Goal: Information Seeking & Learning: Understand process/instructions

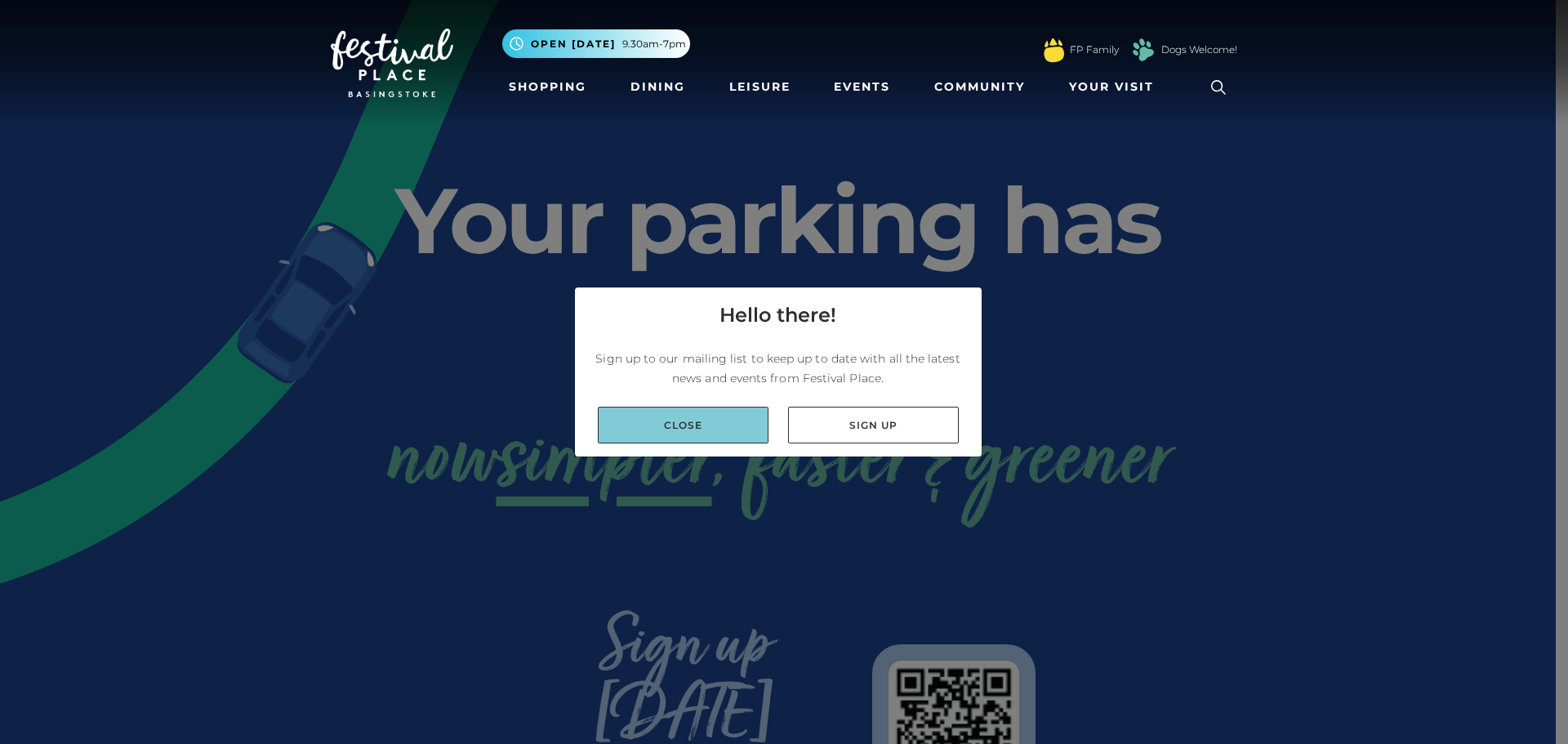
click at [655, 425] on link "Close" at bounding box center [683, 425] width 171 height 37
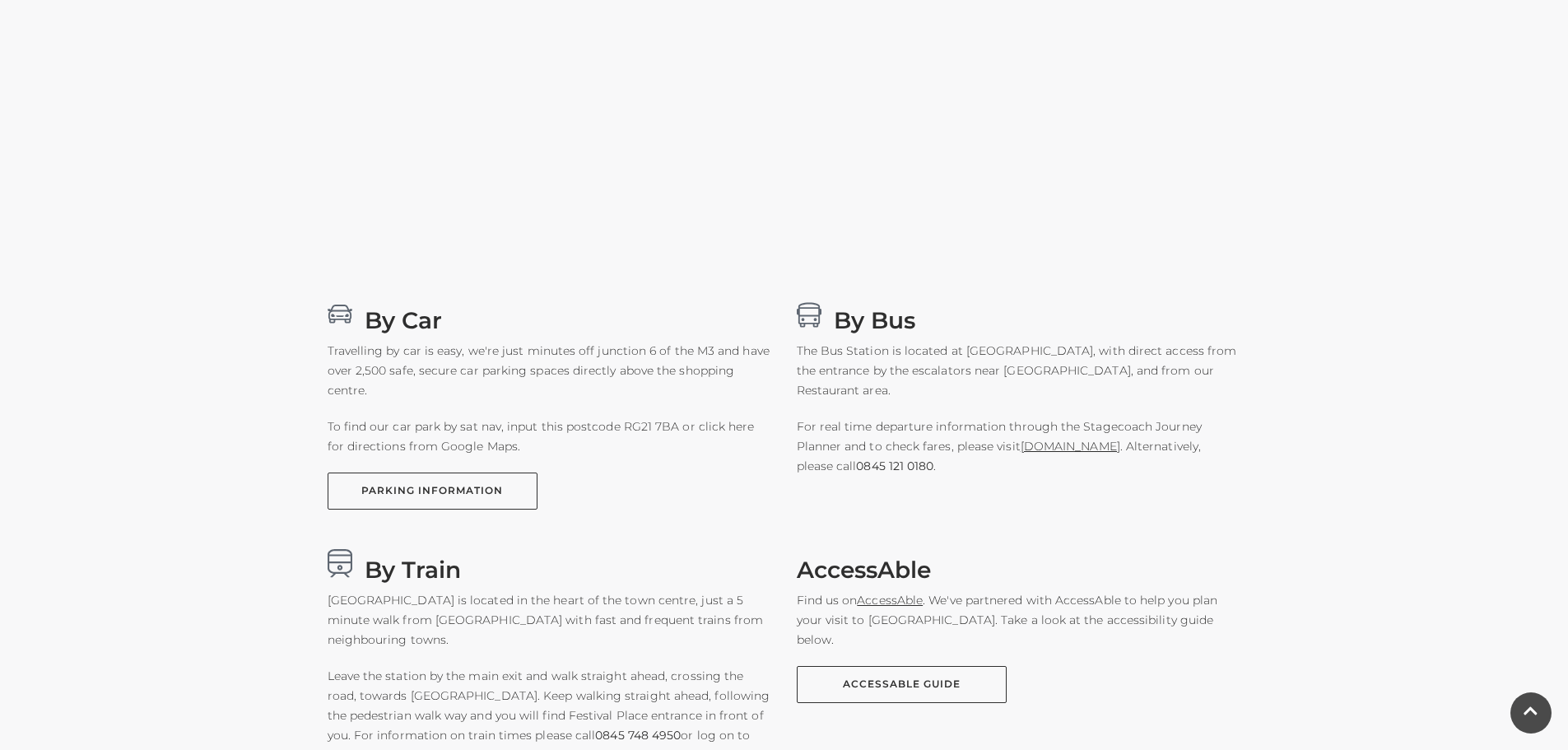
scroll to position [843, 0]
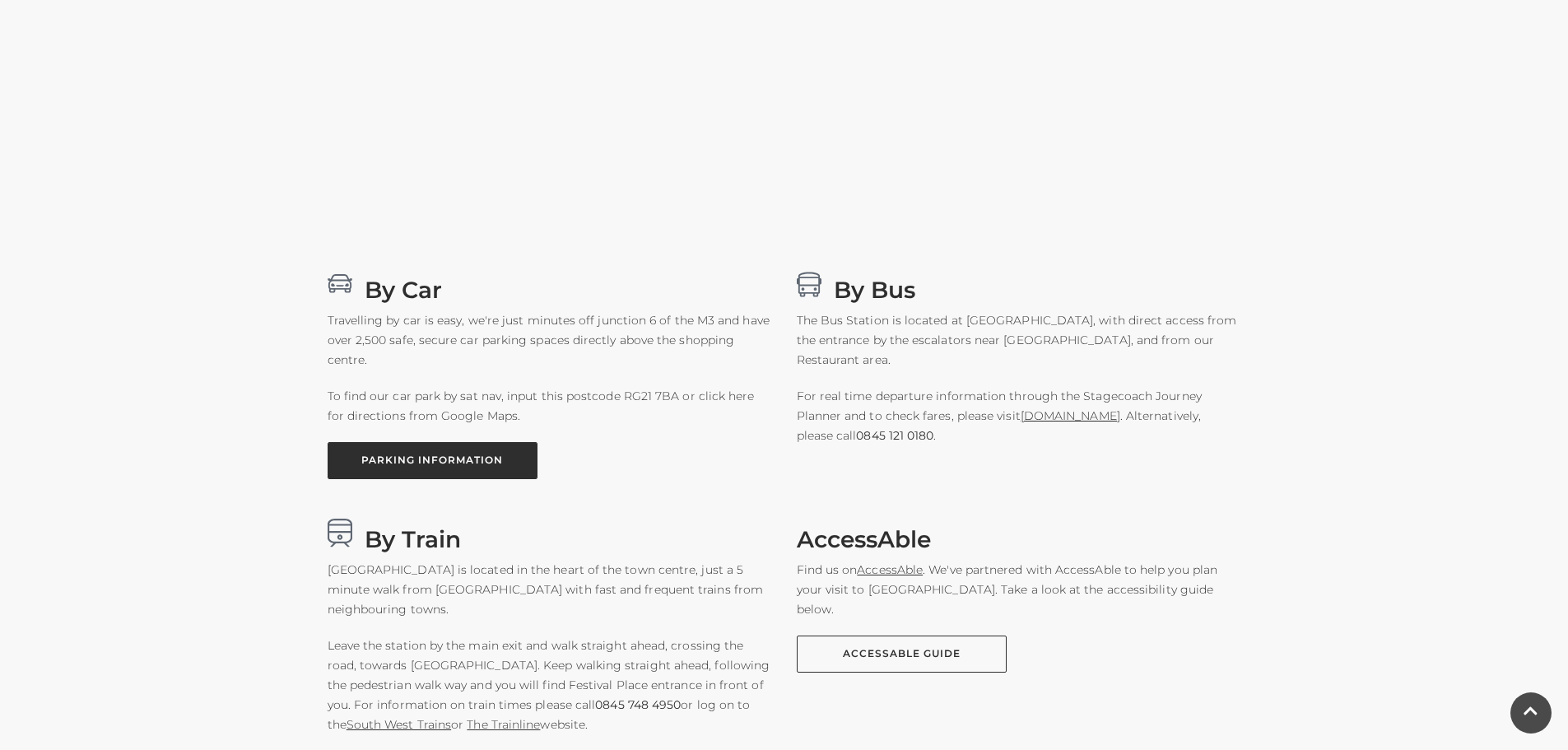
click at [403, 462] on link "PARKING INFORMATION" at bounding box center [433, 461] width 210 height 37
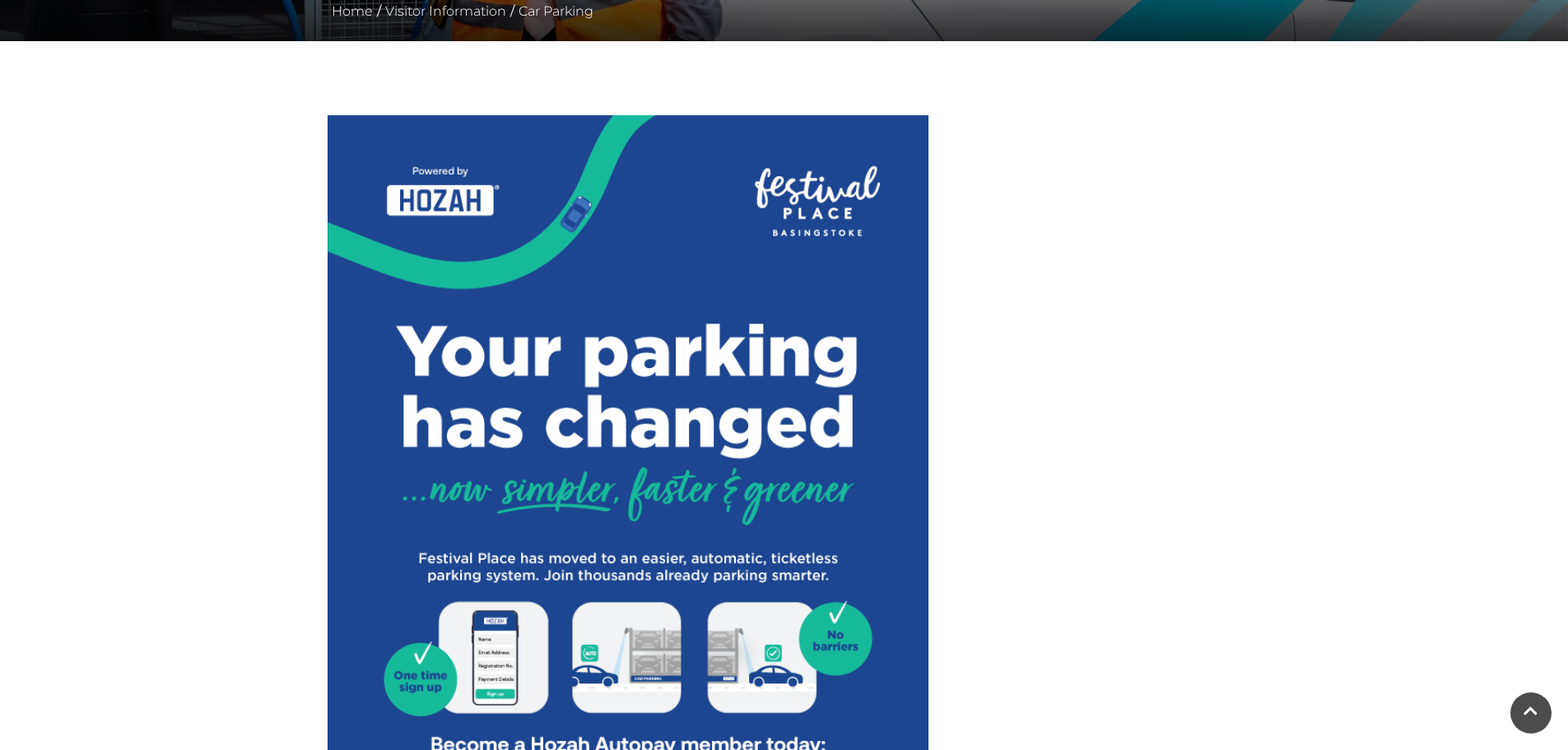
scroll to position [323, 0]
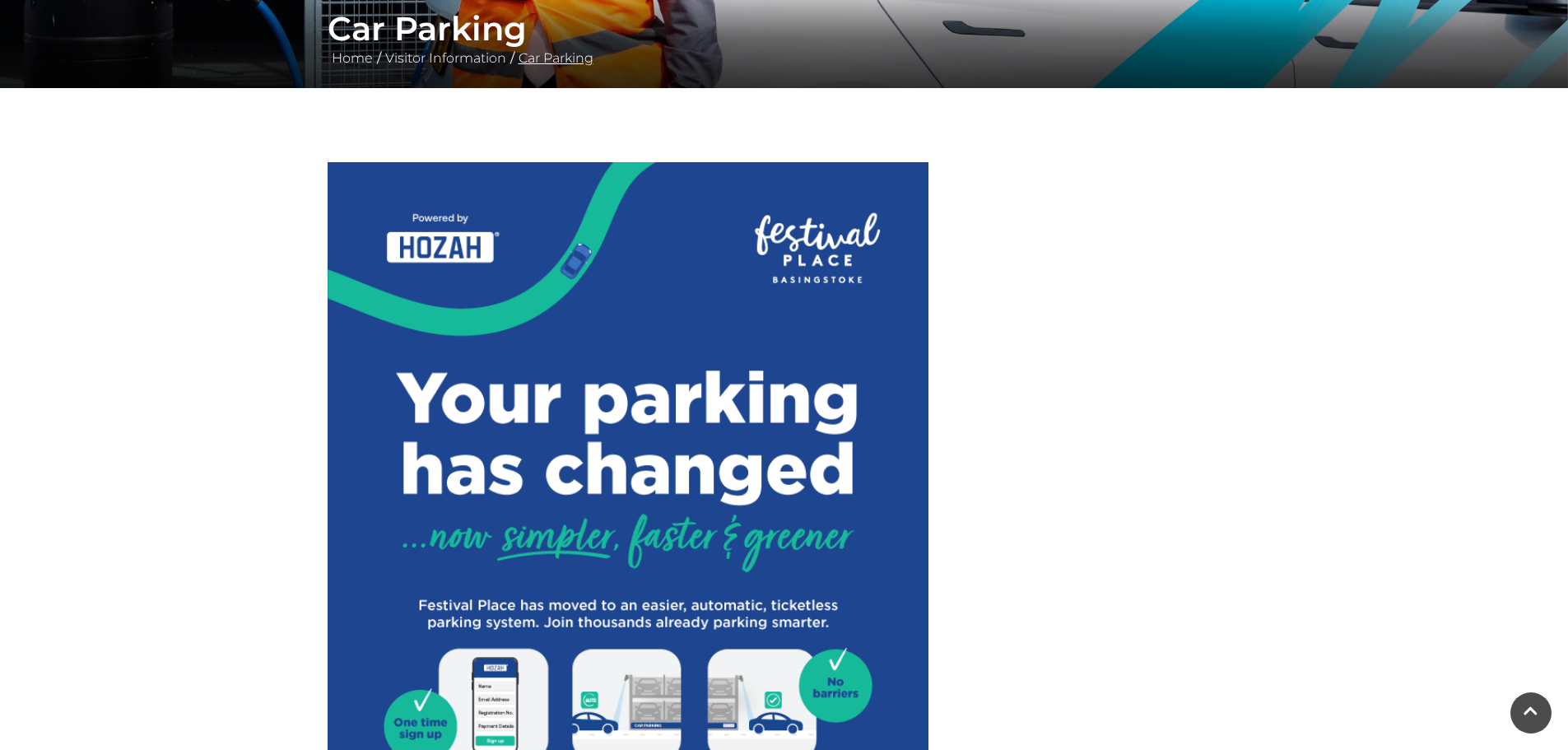
click at [522, 55] on link "Car Parking" at bounding box center [555, 58] width 83 height 15
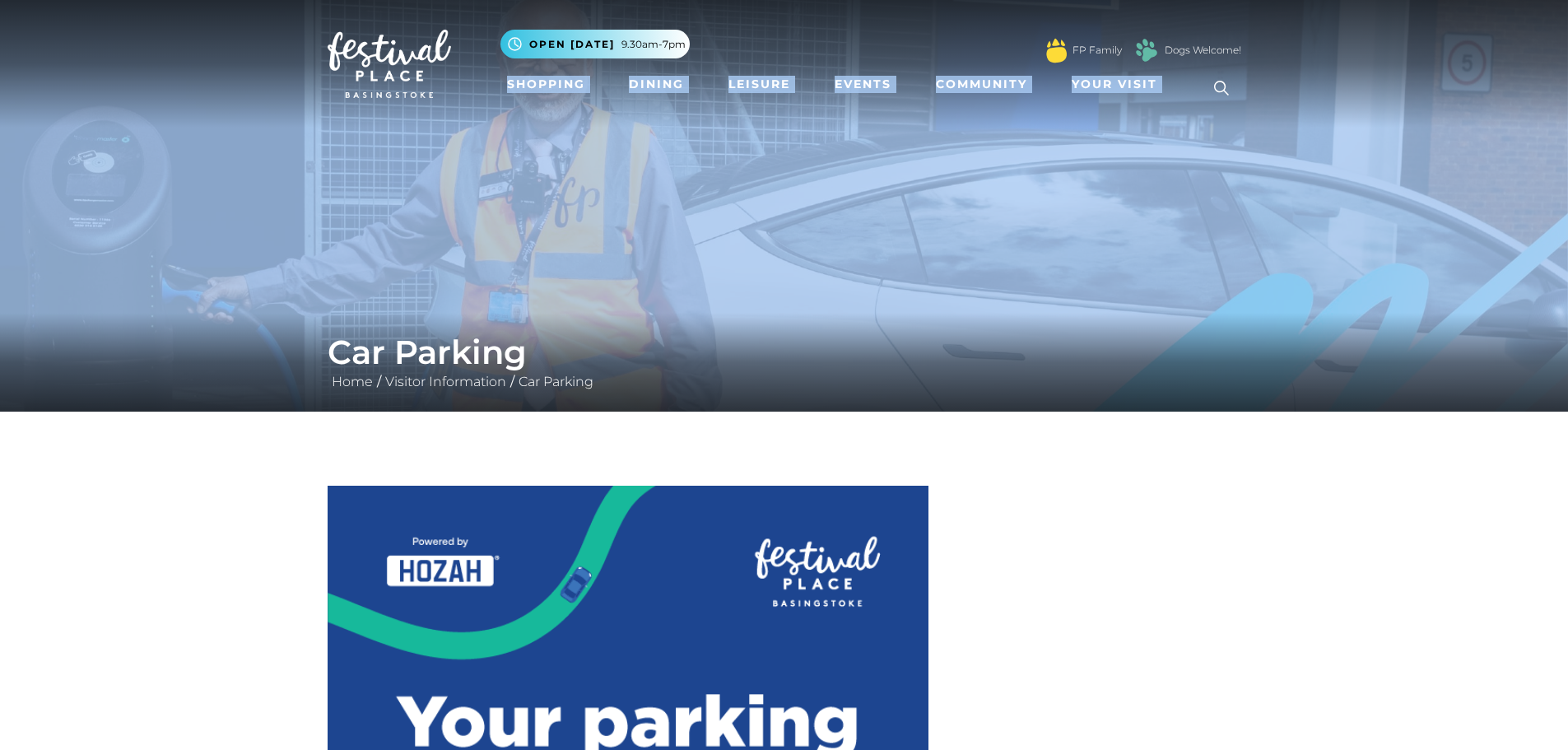
drag, startPoint x: 1566, startPoint y: 61, endPoint x: 1579, endPoint y: 175, distance: 114.7
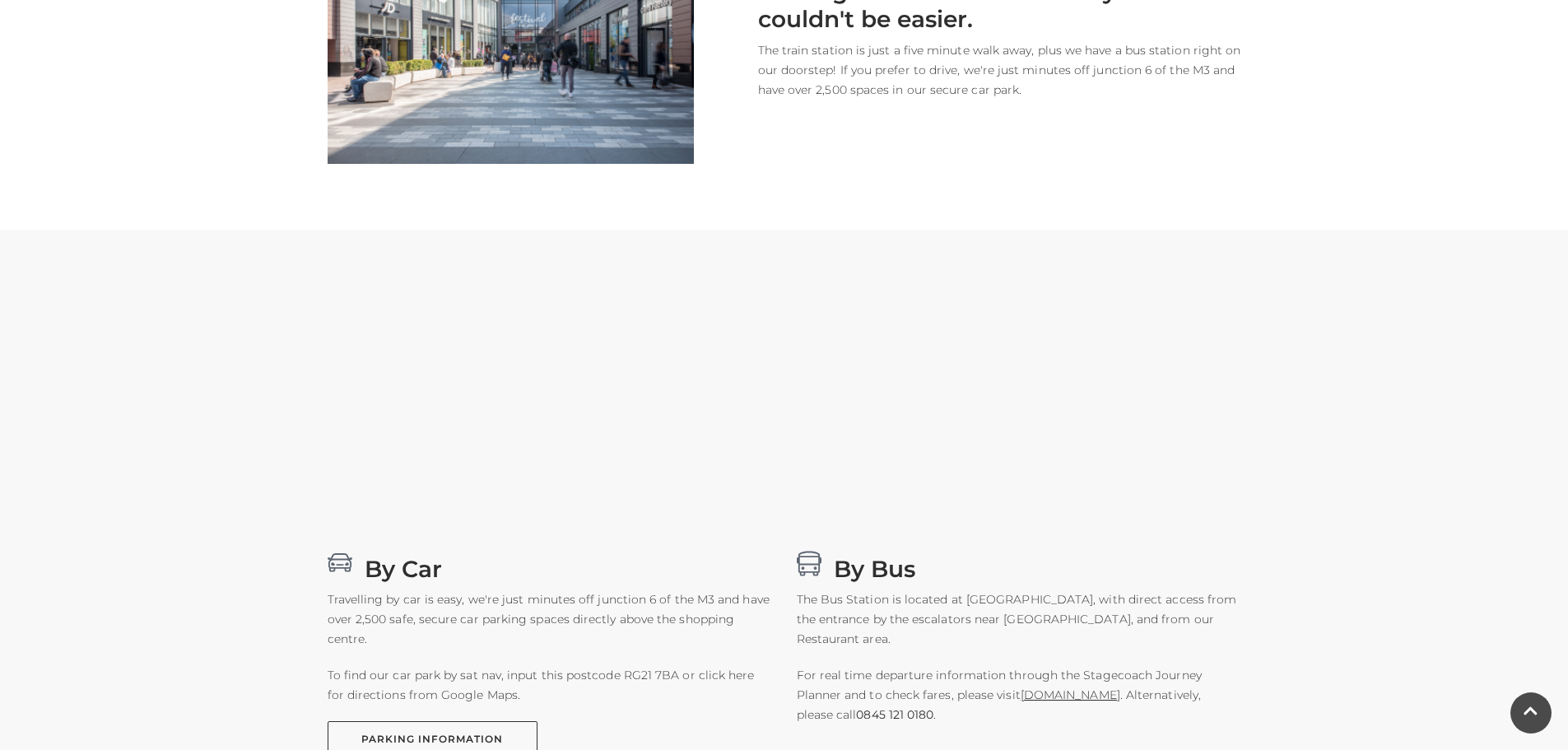
scroll to position [580, 0]
